Goal: Transaction & Acquisition: Purchase product/service

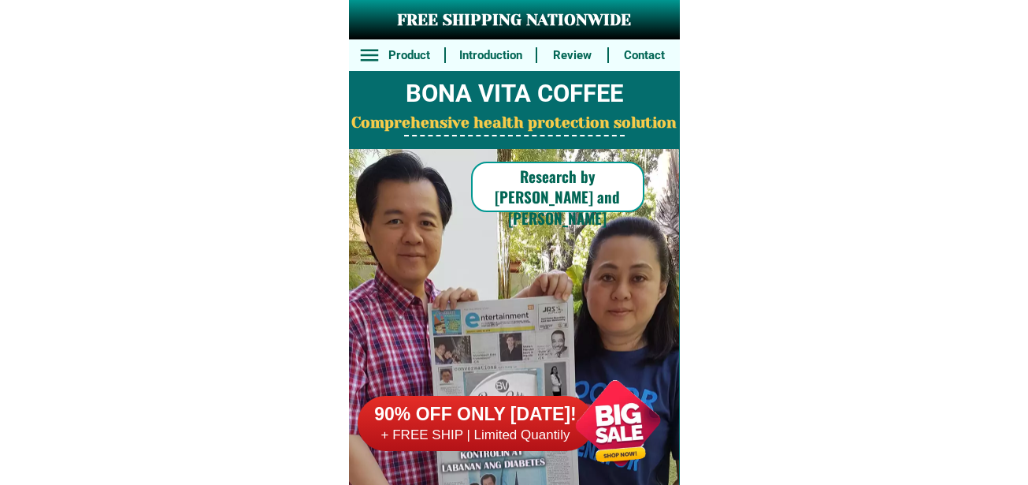
click at [599, 437] on div at bounding box center [618, 423] width 124 height 124
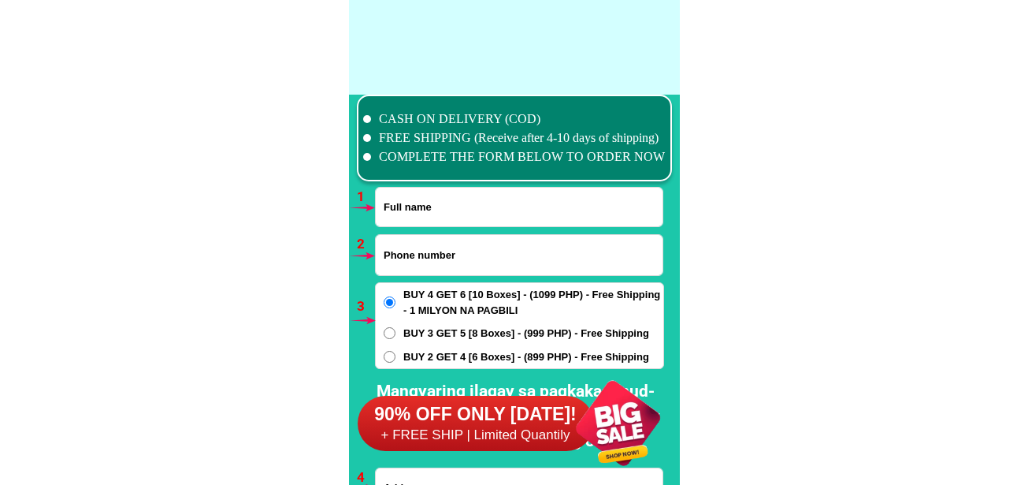
scroll to position [11589, 0]
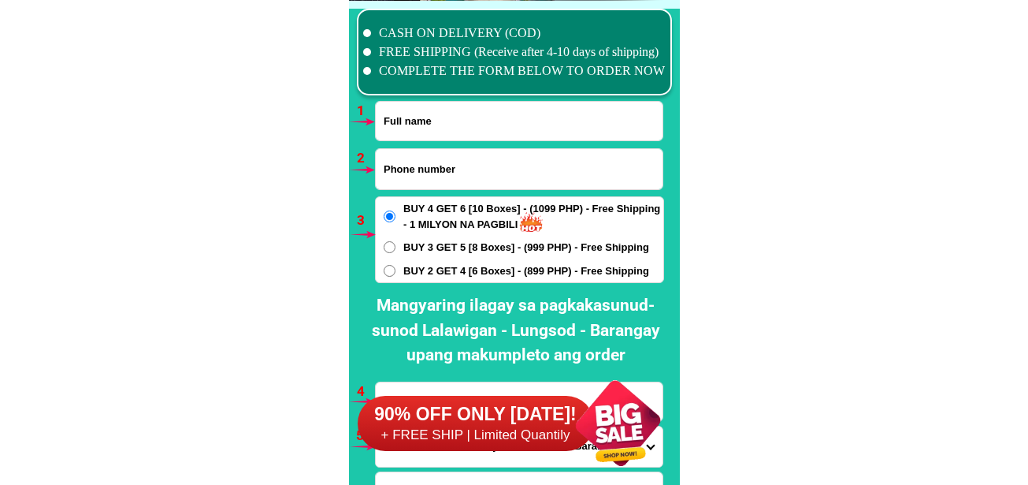
click at [461, 169] on input "Input phone_number" at bounding box center [519, 169] width 287 height 40
paste input "09481098286"
type input "09481098286"
click at [440, 132] on input "Input full_name" at bounding box center [519, 121] width 287 height 39
paste input "[PERSON_NAME]"
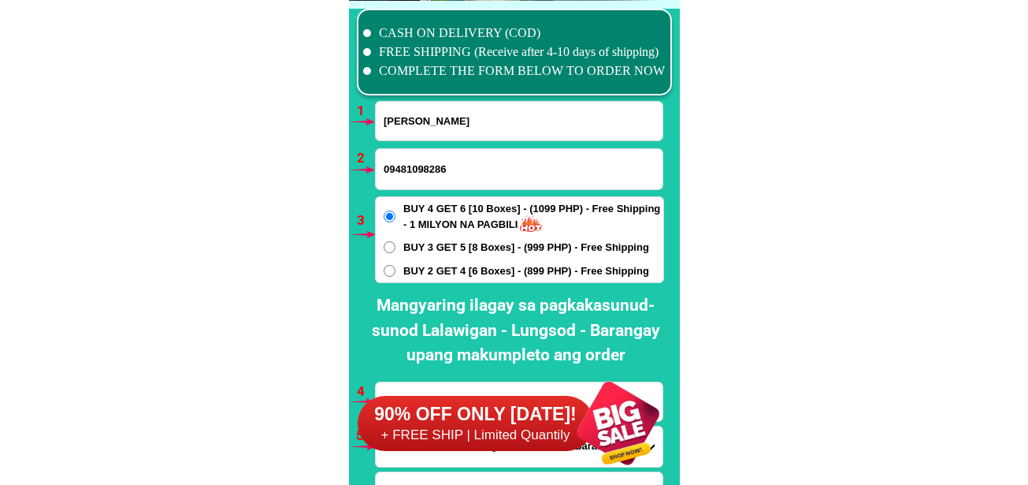
type input "[PERSON_NAME]"
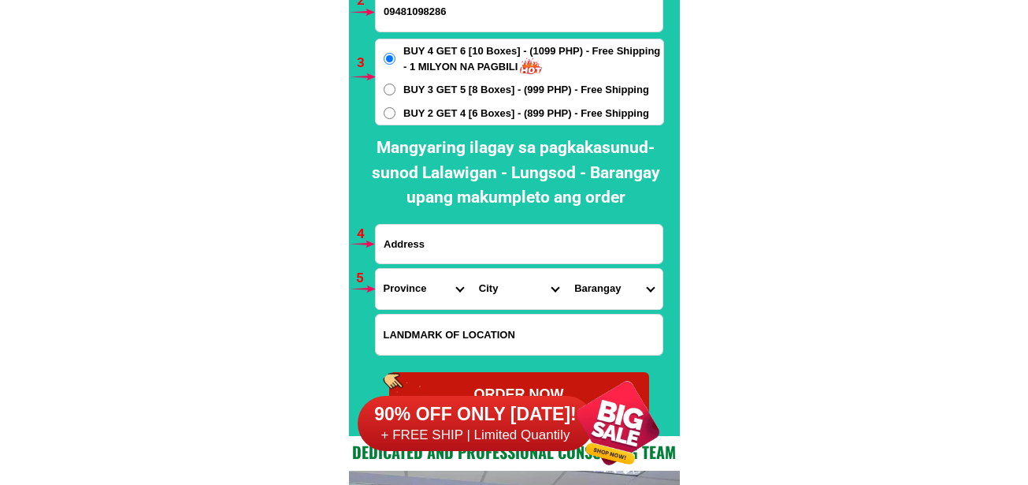
click at [458, 112] on span "BUY 2 GET 4 [6 Boxes] - (899 PHP) - Free Shipping" at bounding box center [526, 114] width 246 height 16
click at [396, 112] on input "BUY 2 GET 4 [6 Boxes] - (899 PHP) - Free Shipping" at bounding box center [390, 113] width 12 height 12
radio input "true"
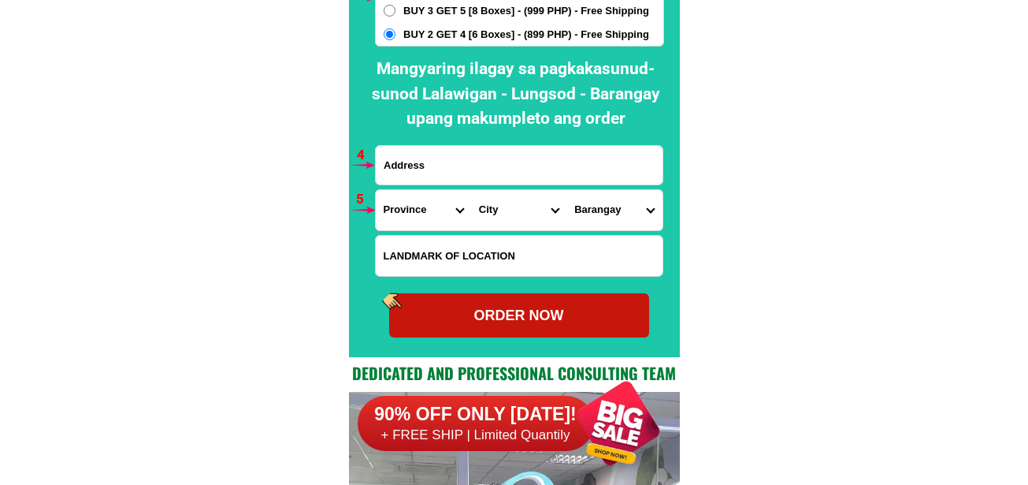
scroll to position [11904, 0]
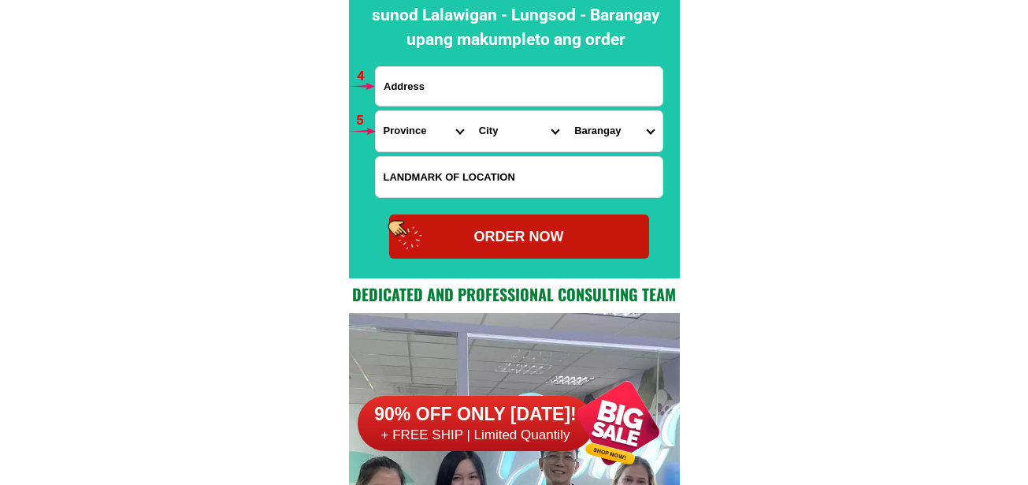
click at [470, 85] on input "Input address" at bounding box center [519, 86] width 287 height 39
paste input "[STREET_ADDRESS] KOPO IS 09481098286 PO . JNT [GEOGRAPHIC_DATA][DEMOGRAPHIC_DAT…"
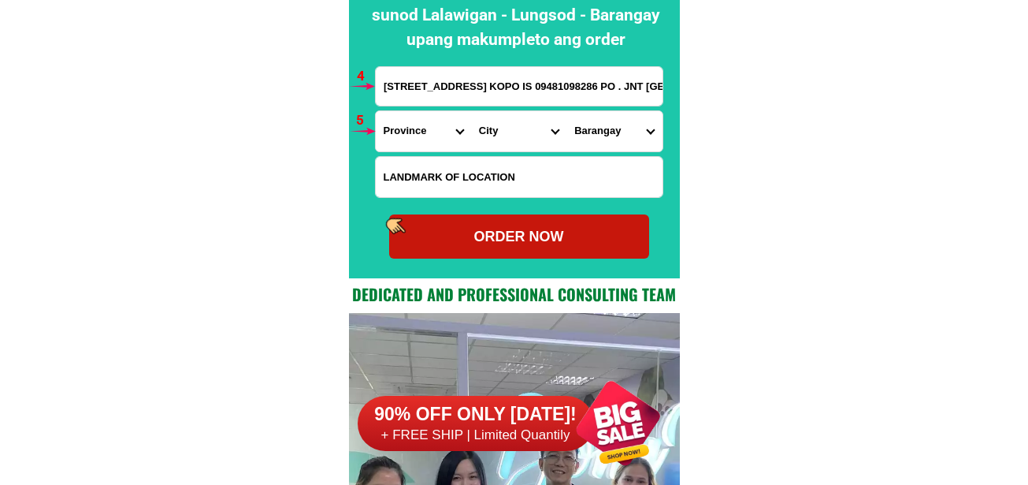
scroll to position [0, 753]
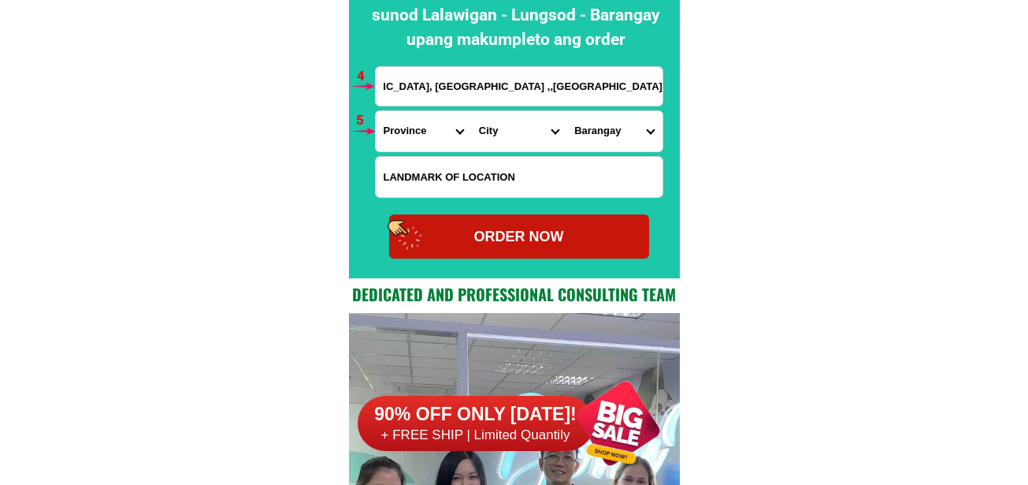
type input "[STREET_ADDRESS] KOPO IS 09481098286 PO . JNT [GEOGRAPHIC_DATA][DEMOGRAPHIC_DAT…"
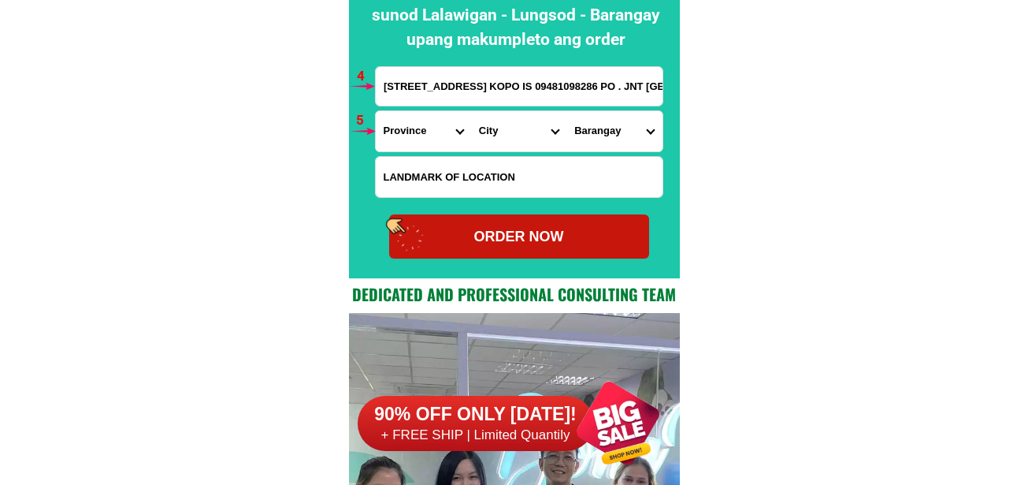
click at [406, 134] on select "Province [GEOGRAPHIC_DATA] [GEOGRAPHIC_DATA][PERSON_NAME][GEOGRAPHIC_DATA][GEOG…" at bounding box center [423, 131] width 95 height 40
select select "63_163"
click at [376, 111] on select "Province [GEOGRAPHIC_DATA] [GEOGRAPHIC_DATA][PERSON_NAME][GEOGRAPHIC_DATA][GEOG…" at bounding box center [423, 131] width 95 height 40
click at [515, 120] on select "City AMAI [PERSON_NAME] [GEOGRAPHIC_DATA][PERSON_NAME] Buadiposo-buntong Bubong…" at bounding box center [518, 131] width 95 height 40
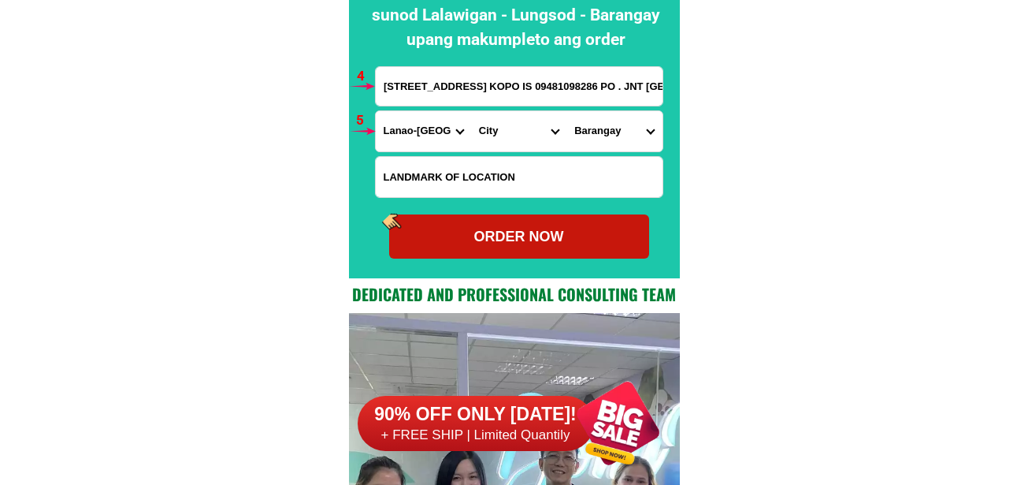
select select "63_1631940"
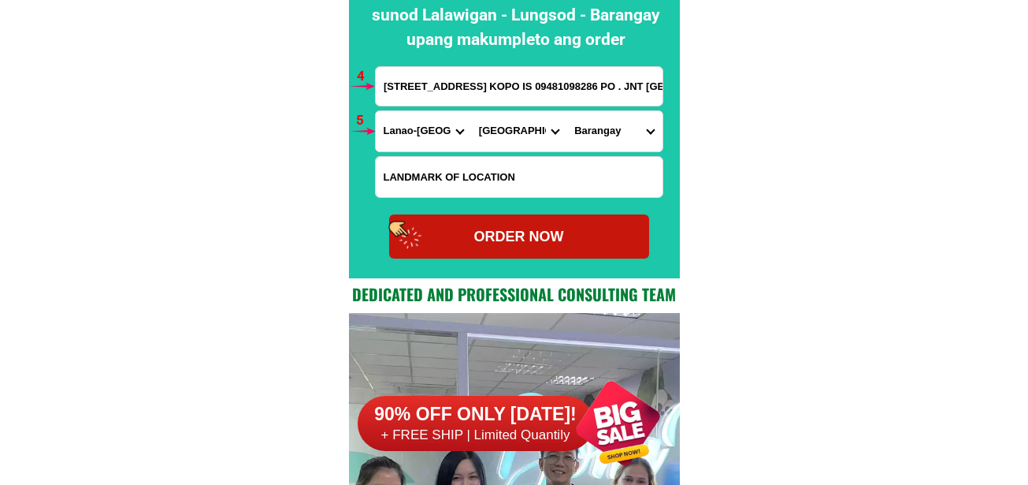
click at [471, 111] on select "City AMAI [PERSON_NAME] [GEOGRAPHIC_DATA][PERSON_NAME] Buadiposo-buntong Bubong…" at bounding box center [518, 131] width 95 height 40
drag, startPoint x: 600, startPoint y: 138, endPoint x: 614, endPoint y: 138, distance: 14.2
click at [600, 138] on select "Barangay Ambolong [PERSON_NAME] chico proper Banga [GEOGRAPHIC_DATA] [GEOGRAPHI…" at bounding box center [614, 131] width 95 height 40
select select "63_16319408391"
click at [567, 111] on select "Barangay Ambolong [PERSON_NAME] chico proper Banga [GEOGRAPHIC_DATA] [GEOGRAPHI…" at bounding box center [614, 131] width 95 height 40
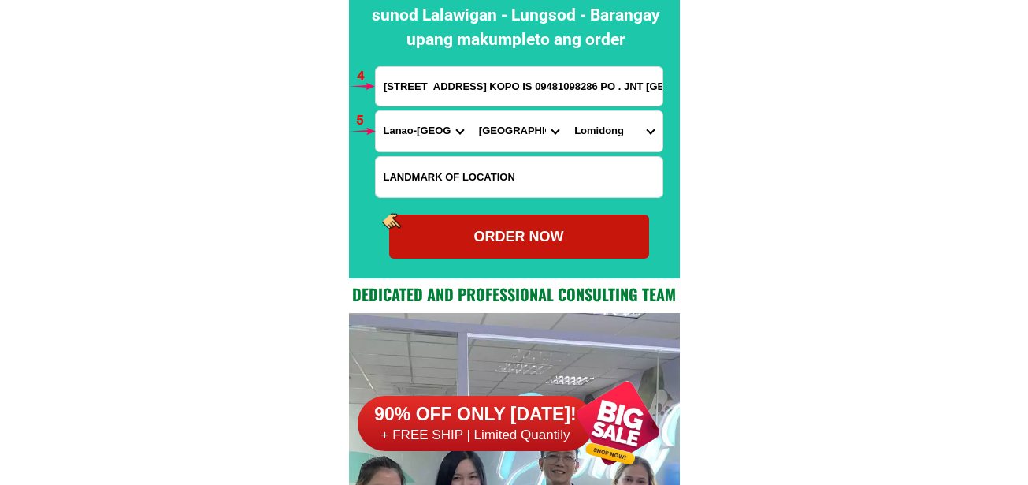
click at [626, 248] on div "ORDER NOW" at bounding box center [519, 236] width 260 height 44
type input "09481098286"
radio input "true"
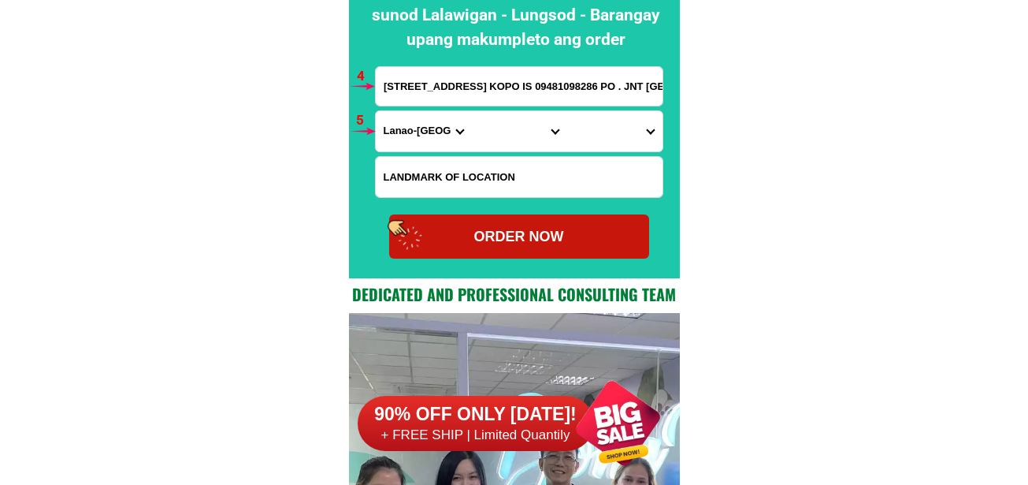
drag, startPoint x: 632, startPoint y: 419, endPoint x: 614, endPoint y: 295, distance: 125.8
click at [630, 414] on div at bounding box center [618, 423] width 124 height 124
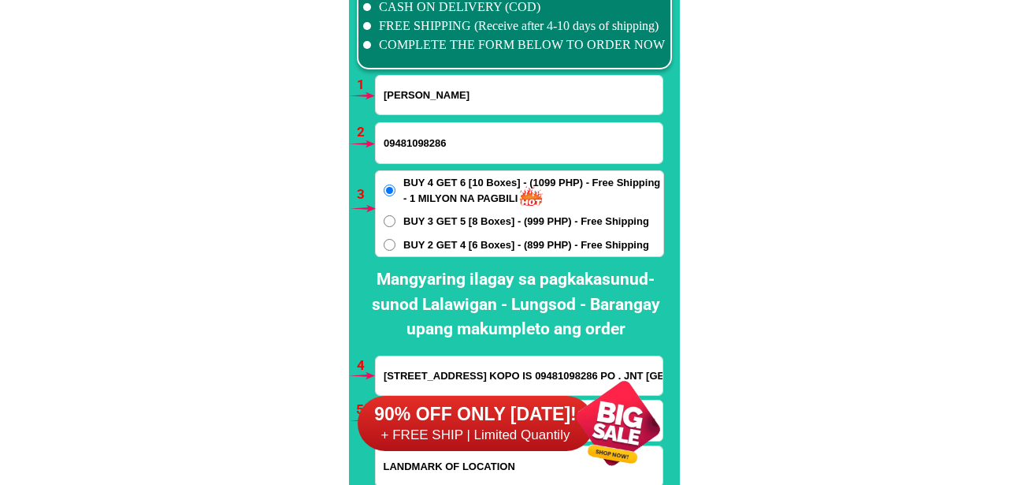
scroll to position [11589, 0]
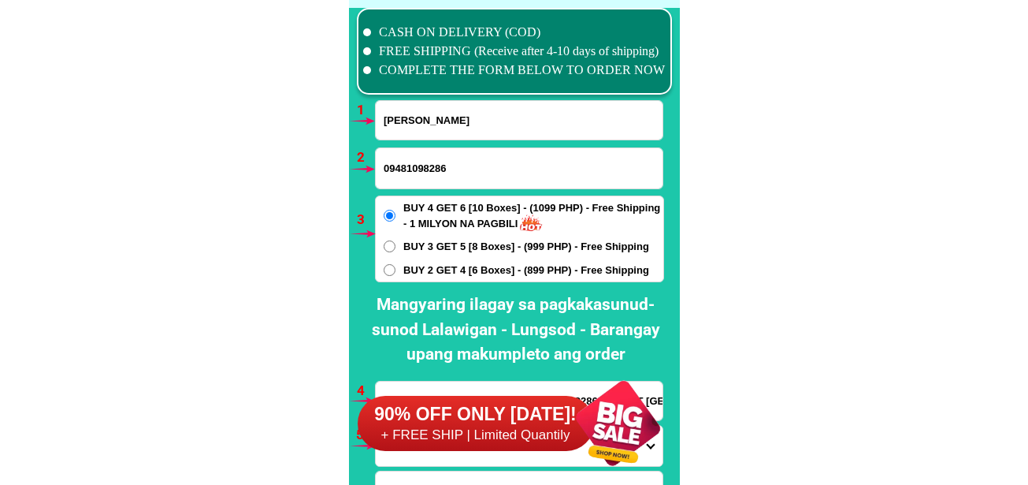
click at [441, 178] on input "09481098286" at bounding box center [519, 168] width 287 height 40
paste input "09164902362"
type input "09164902362"
click at [422, 127] on input "[PERSON_NAME]" at bounding box center [519, 120] width 287 height 39
paste input "[PERSON_NAME]"
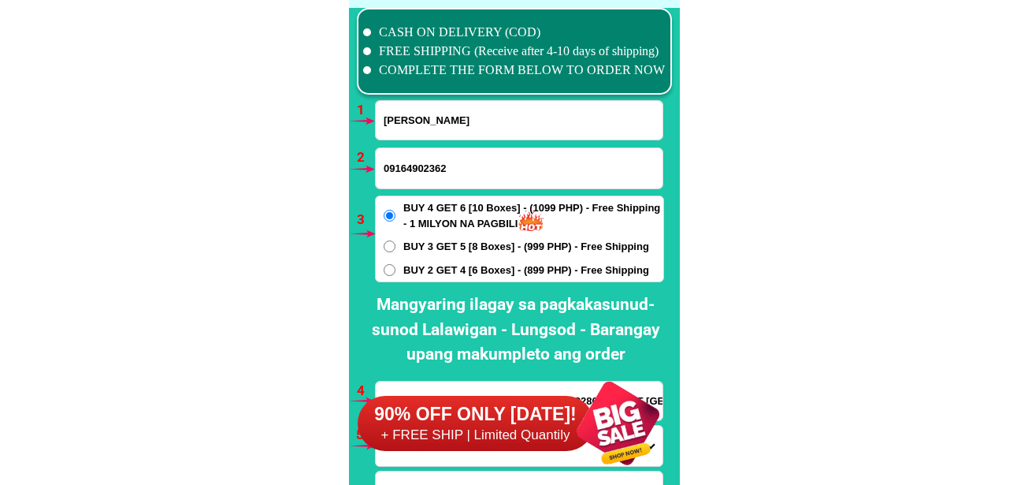
type input "[PERSON_NAME]"
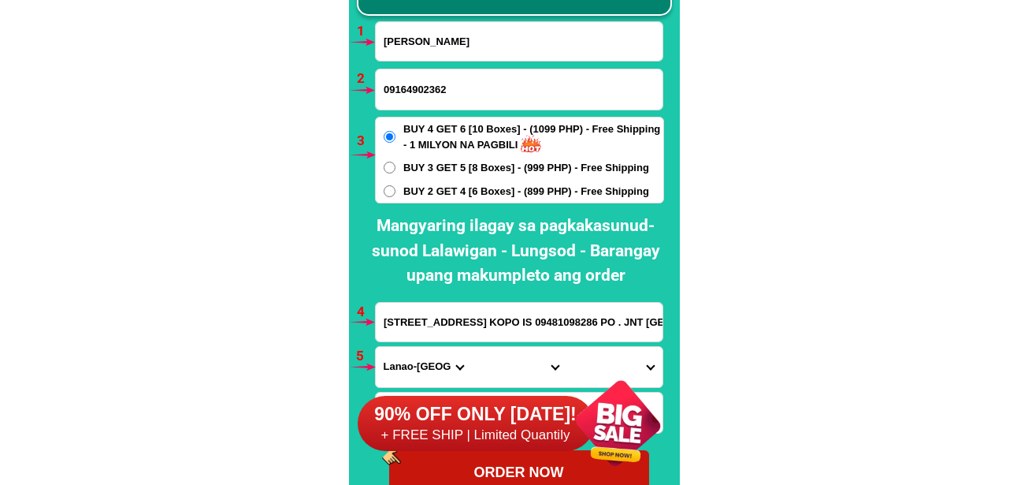
drag, startPoint x: 469, startPoint y: 313, endPoint x: 463, endPoint y: 338, distance: 26.0
click at [469, 313] on input "[STREET_ADDRESS] KOPO IS 09481098286 PO . JNT [GEOGRAPHIC_DATA][DEMOGRAPHIC_DAT…" at bounding box center [519, 322] width 287 height 39
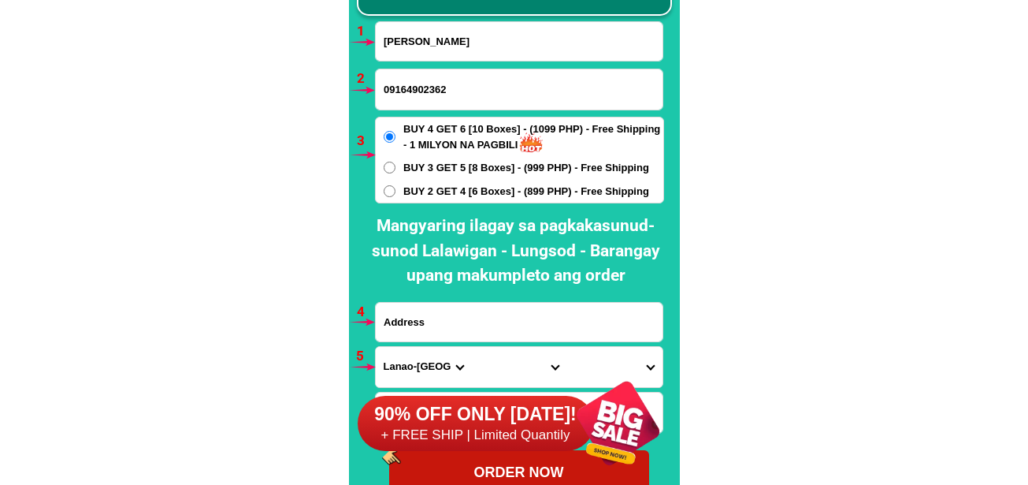
paste input "185e de lapaz st staellena marikina citythanks"
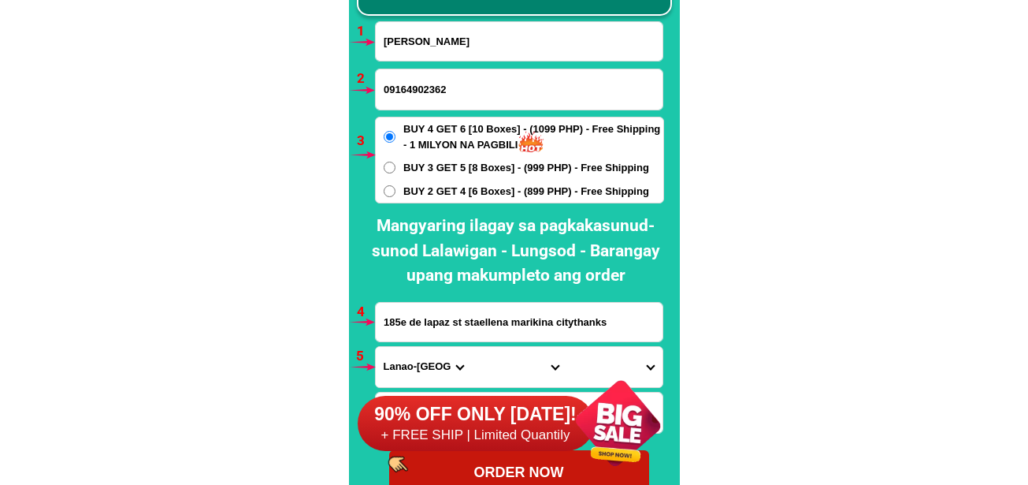
type input "185e de lapaz st staellena marikina citythanks"
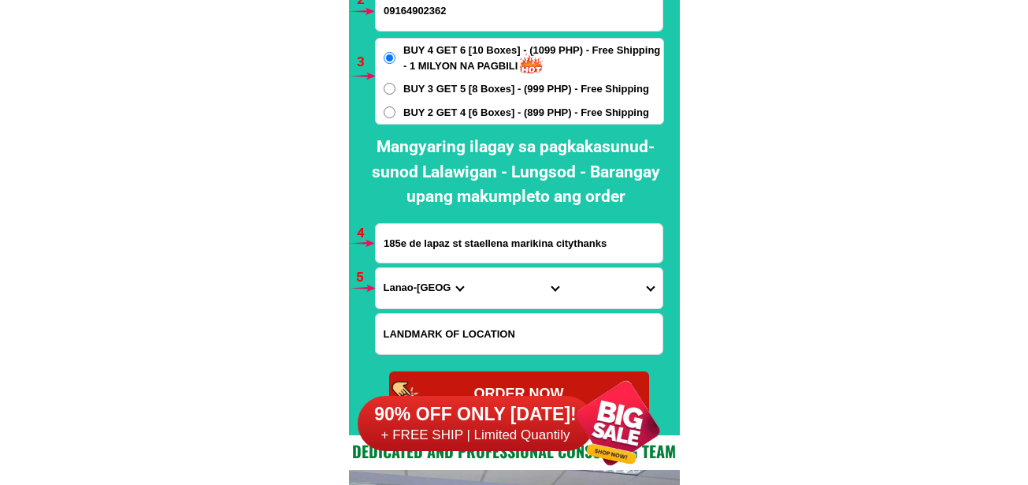
click at [414, 301] on select "Province [GEOGRAPHIC_DATA] [GEOGRAPHIC_DATA][PERSON_NAME][GEOGRAPHIC_DATA][GEOG…" at bounding box center [423, 288] width 95 height 40
click at [422, 288] on select "Province [GEOGRAPHIC_DATA] [GEOGRAPHIC_DATA][PERSON_NAME][GEOGRAPHIC_DATA][GEOG…" at bounding box center [423, 288] width 95 height 40
select select "63_219"
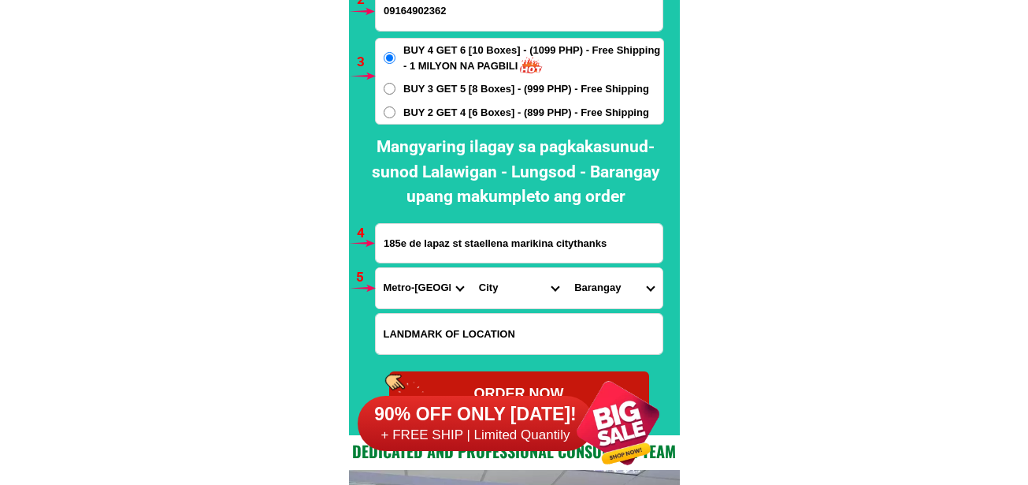
click at [376, 268] on select "Province [GEOGRAPHIC_DATA] [GEOGRAPHIC_DATA][PERSON_NAME][GEOGRAPHIC_DATA][GEOG…" at bounding box center [423, 288] width 95 height 40
click at [500, 296] on select "City [GEOGRAPHIC_DATA] [GEOGRAPHIC_DATA] [GEOGRAPHIC_DATA] [GEOGRAPHIC_DATA]-ci…" at bounding box center [518, 288] width 95 height 40
select select "63_2198465"
click at [471, 268] on select "City [GEOGRAPHIC_DATA] [GEOGRAPHIC_DATA] [GEOGRAPHIC_DATA] [GEOGRAPHIC_DATA]-ci…" at bounding box center [518, 288] width 95 height 40
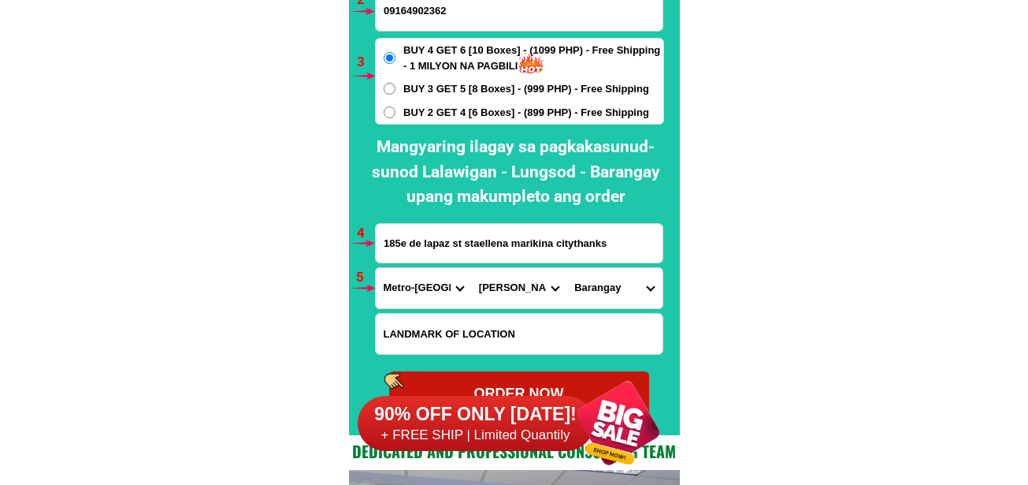
click at [610, 280] on select "[GEOGRAPHIC_DATA][PERSON_NAME] dos [PERSON_NAME] [GEOGRAPHIC_DATA] [DEMOGRAPHIC…" at bounding box center [614, 288] width 95 height 40
select select "63_21984658915"
click at [567, 268] on select "[GEOGRAPHIC_DATA][PERSON_NAME] dos [PERSON_NAME] [GEOGRAPHIC_DATA] [DEMOGRAPHIC…" at bounding box center [614, 288] width 95 height 40
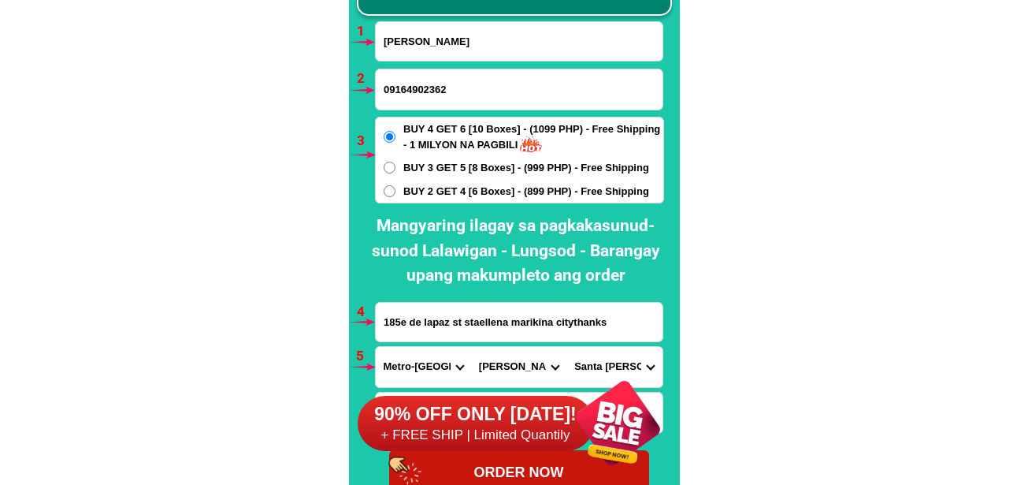
scroll to position [11826, 0]
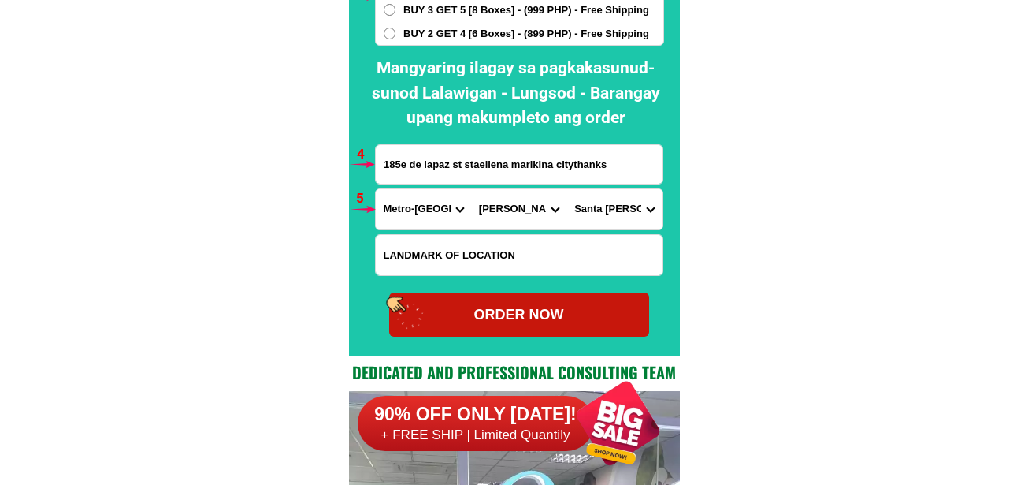
click at [593, 324] on div "ORDER NOW" at bounding box center [519, 314] width 260 height 21
radio input "true"
